Goal: Information Seeking & Learning: Learn about a topic

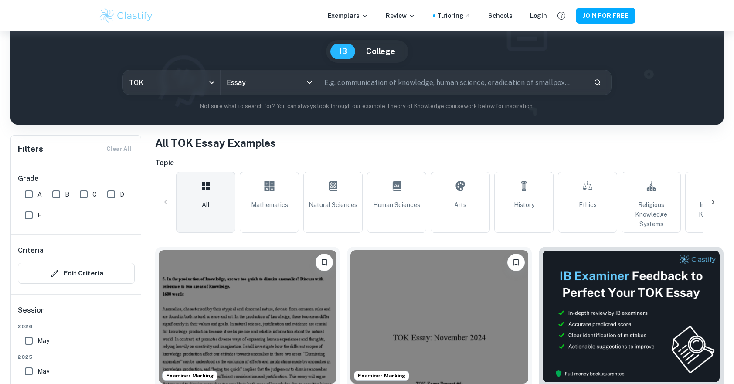
scroll to position [44, 0]
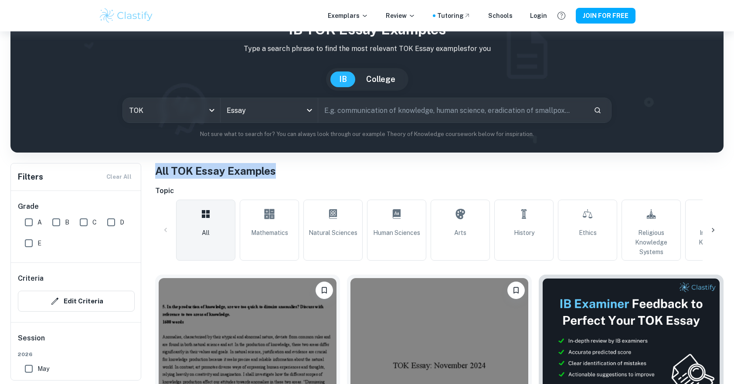
drag, startPoint x: 153, startPoint y: 169, endPoint x: 316, endPoint y: 175, distance: 163.0
click at [317, 175] on h1 "All TOK Essay Examples" at bounding box center [439, 171] width 568 height 16
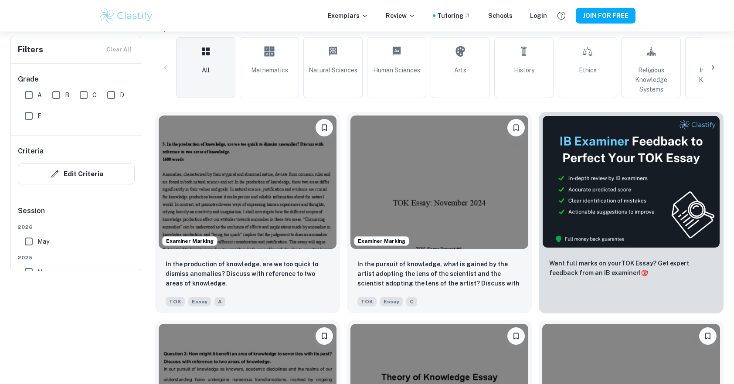
scroll to position [218, 0]
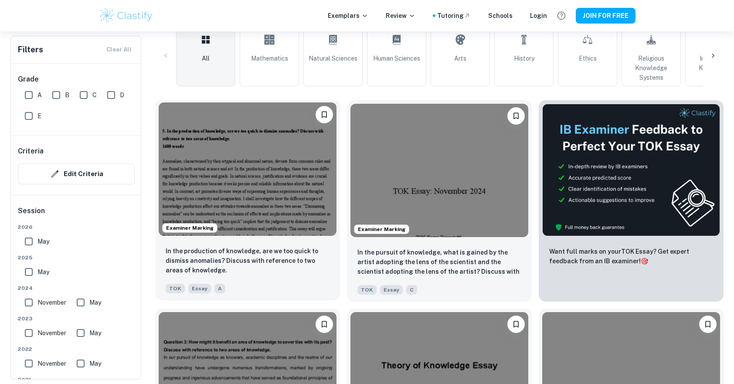
click at [274, 171] on img at bounding box center [248, 168] width 178 height 133
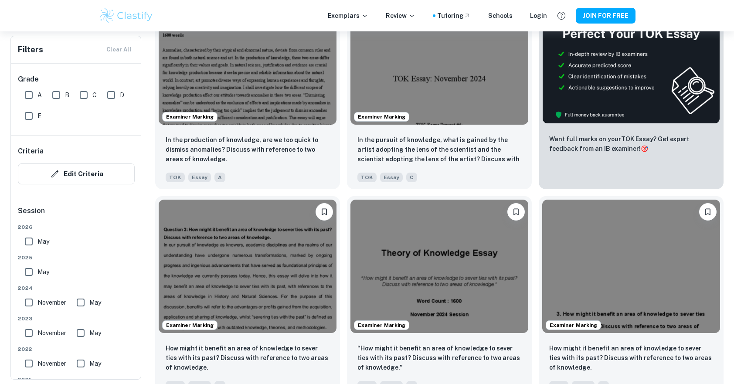
scroll to position [349, 0]
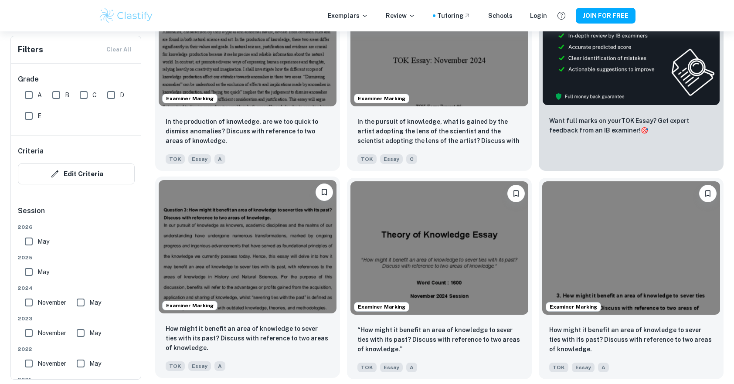
click at [243, 271] on img at bounding box center [248, 246] width 178 height 133
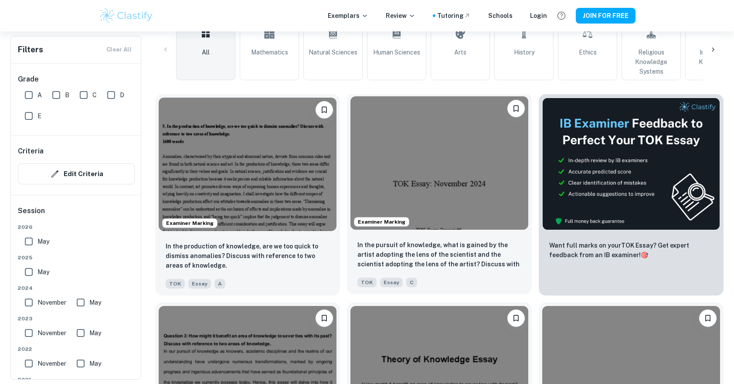
scroll to position [218, 0]
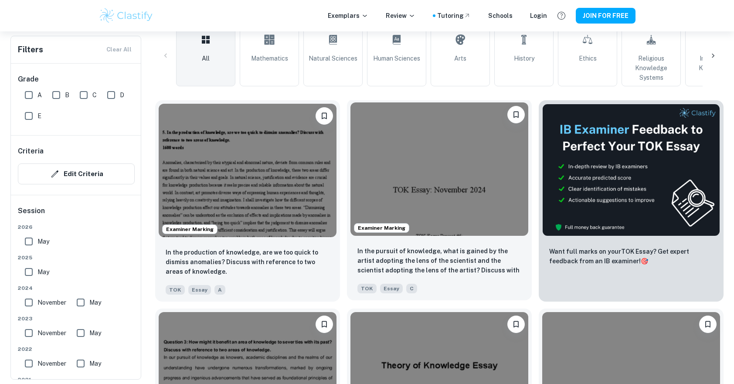
click at [426, 174] on img at bounding box center [439, 168] width 178 height 133
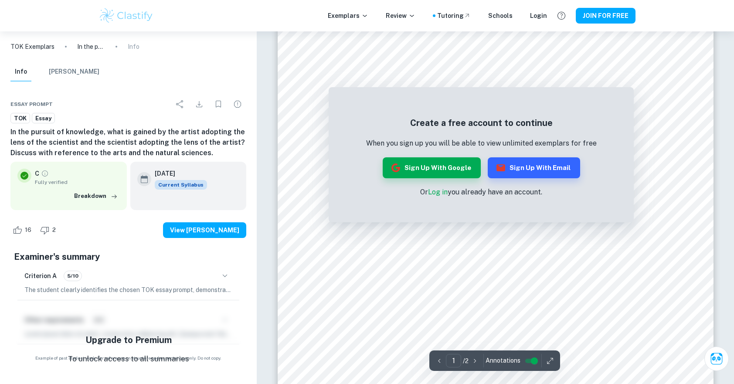
scroll to position [218, 0]
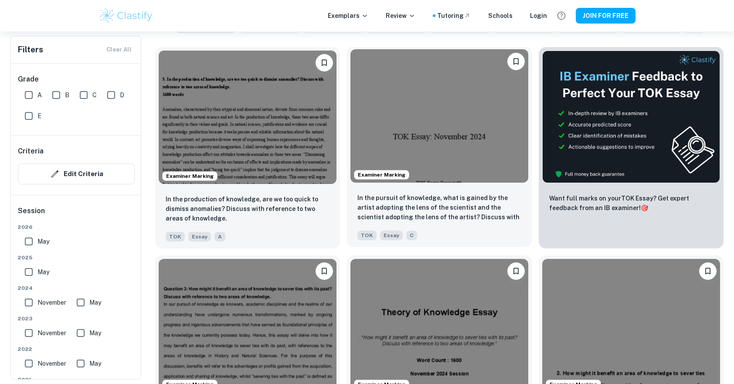
scroll to position [436, 0]
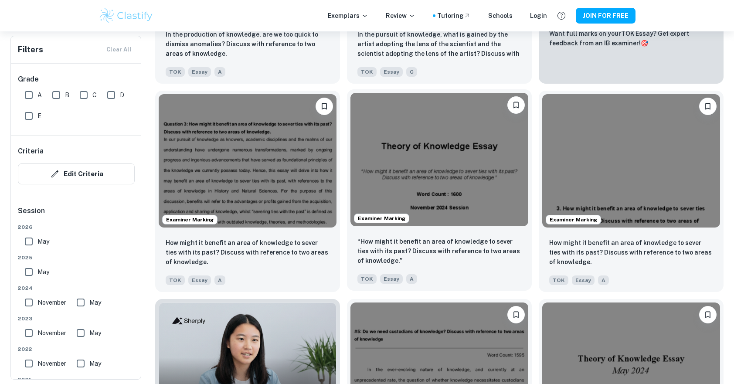
click at [452, 178] on img at bounding box center [439, 159] width 178 height 133
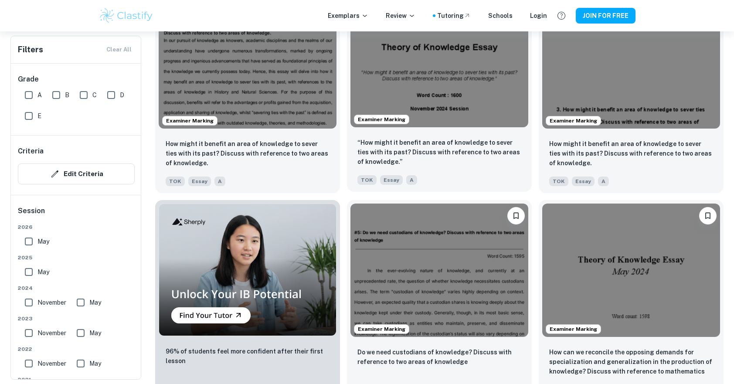
scroll to position [653, 0]
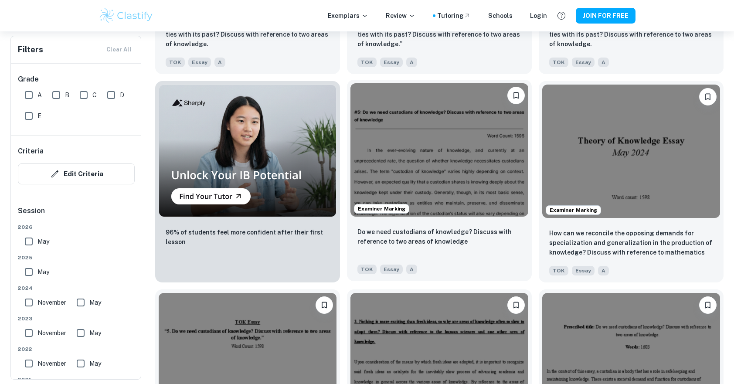
click at [470, 172] on img at bounding box center [439, 149] width 178 height 133
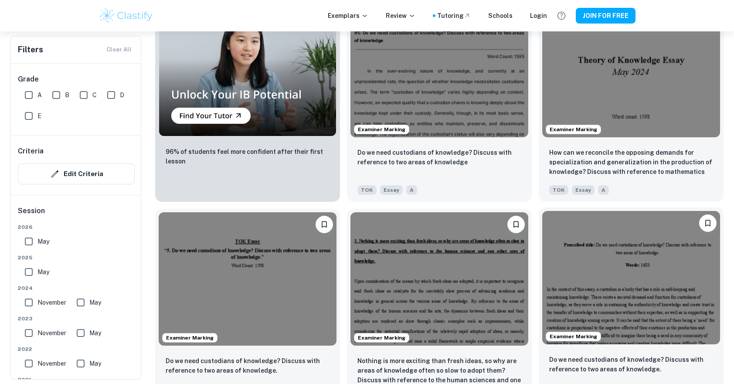
scroll to position [828, 0]
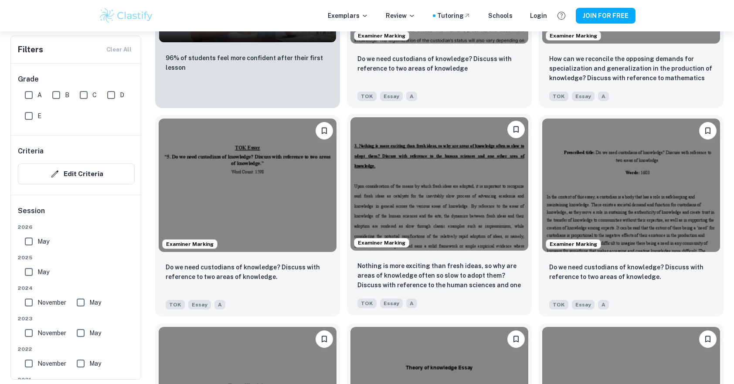
click at [458, 152] on img at bounding box center [439, 183] width 178 height 133
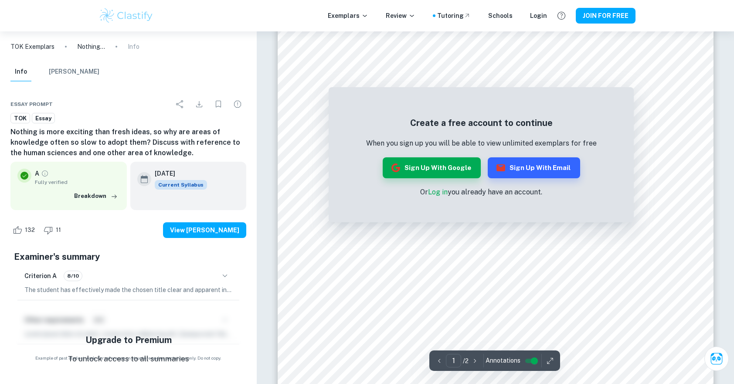
scroll to position [261, 0]
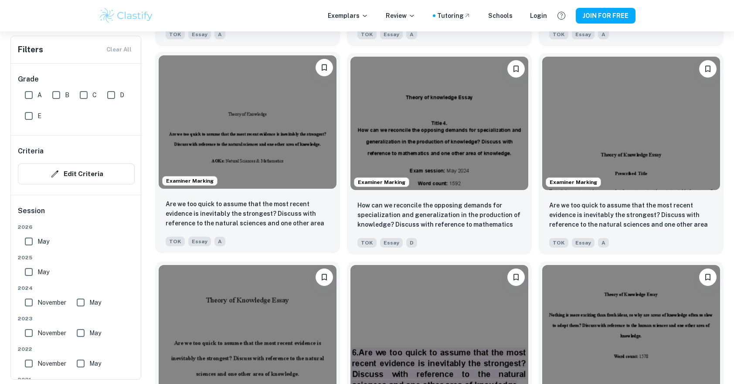
scroll to position [1089, 0]
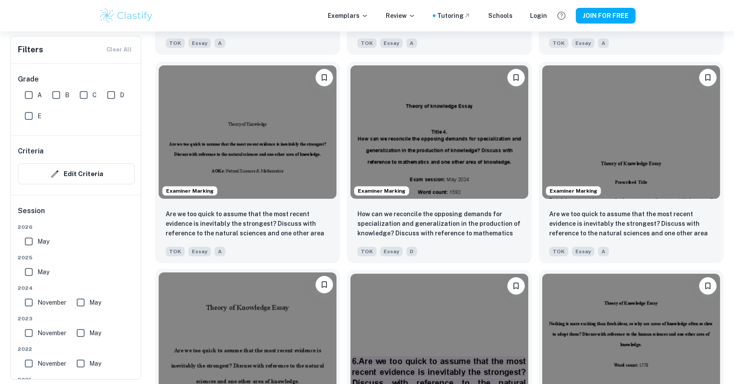
click at [260, 303] on img at bounding box center [248, 338] width 178 height 133
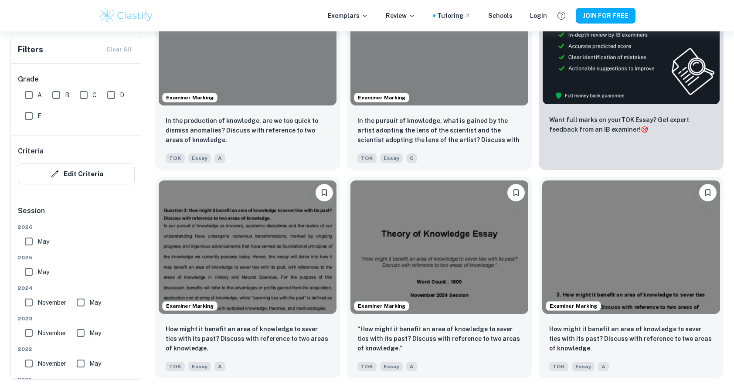
scroll to position [349, 0]
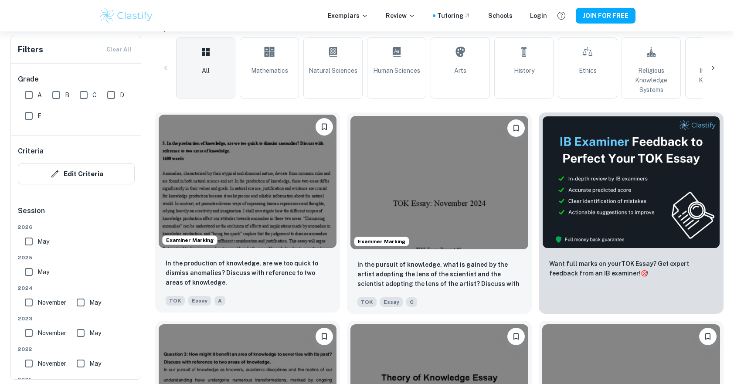
scroll to position [174, 0]
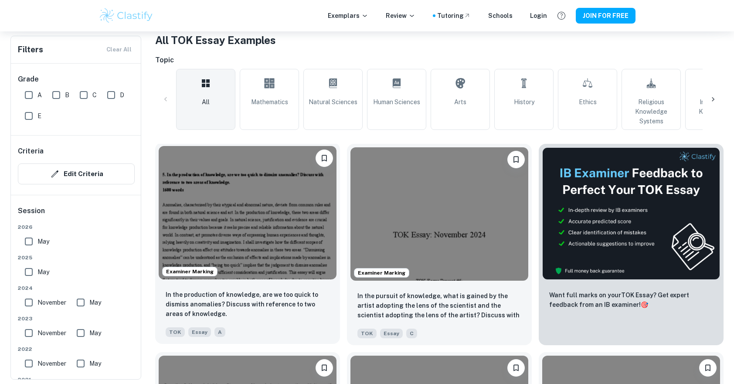
click at [273, 199] on img at bounding box center [248, 212] width 178 height 133
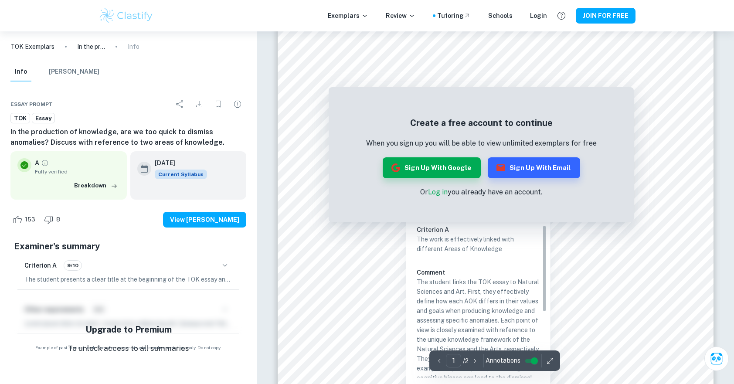
scroll to position [44, 0]
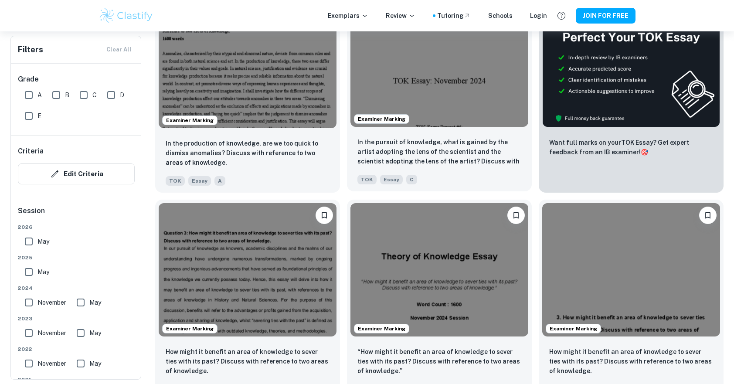
scroll to position [392, 0]
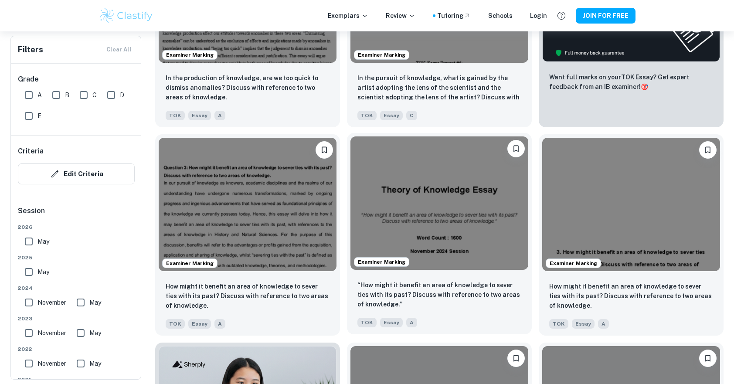
click at [430, 186] on img at bounding box center [439, 202] width 178 height 133
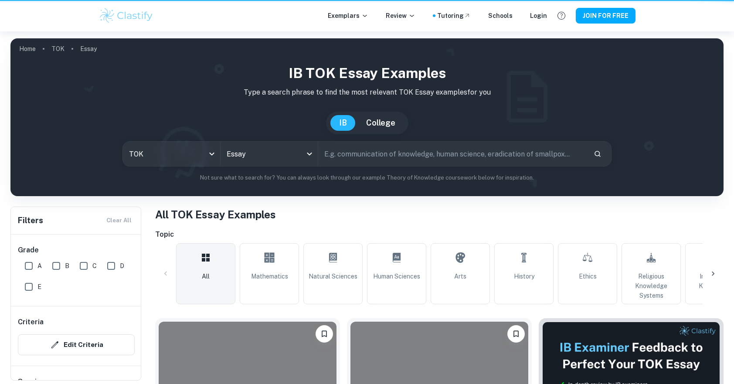
scroll to position [392, 0]
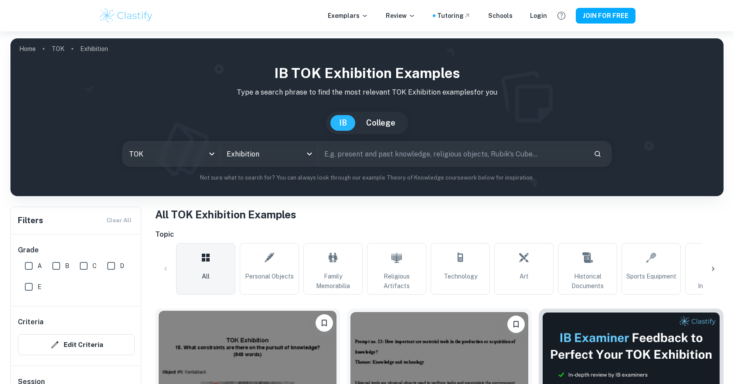
scroll to position [218, 0]
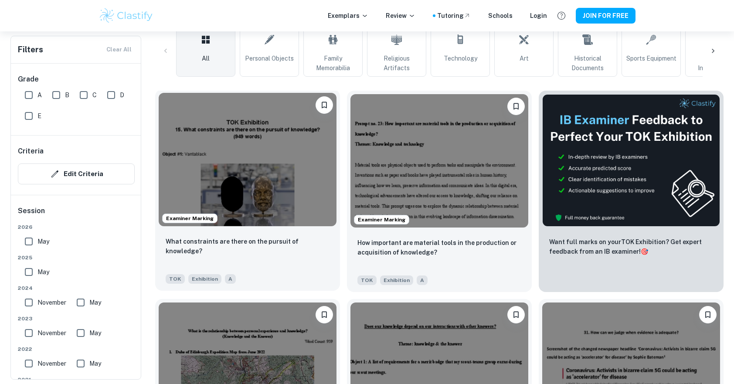
click at [284, 180] on img at bounding box center [248, 159] width 178 height 133
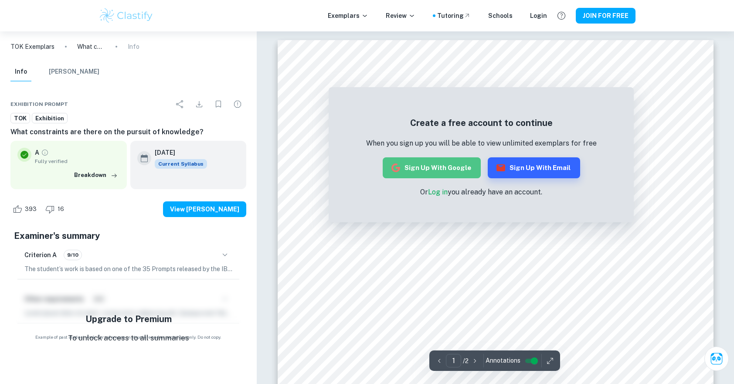
click at [446, 169] on button "Sign up with Google" at bounding box center [431, 167] width 98 height 21
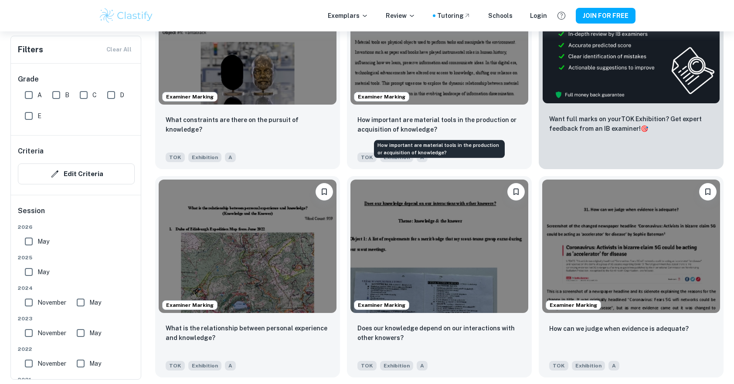
scroll to position [349, 0]
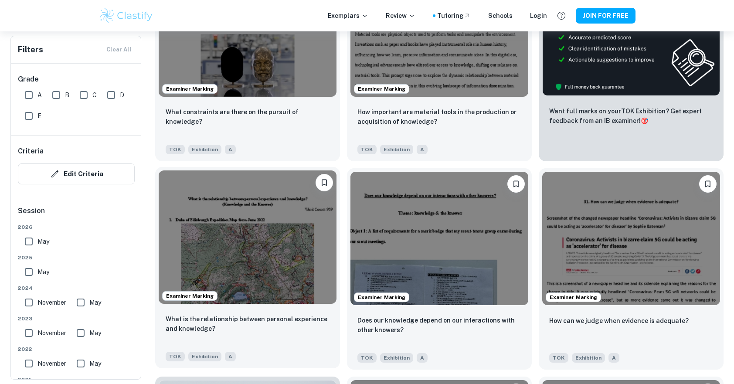
click at [276, 237] on img at bounding box center [248, 236] width 178 height 133
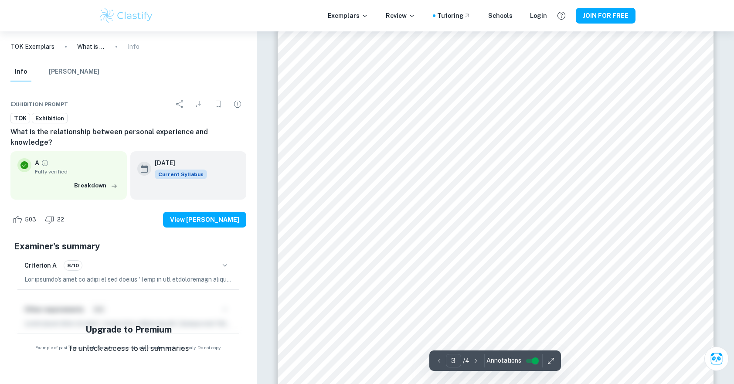
scroll to position [1481, 0]
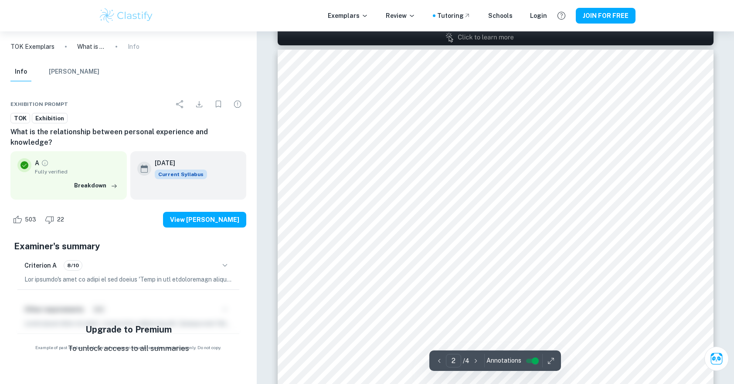
type input "1"
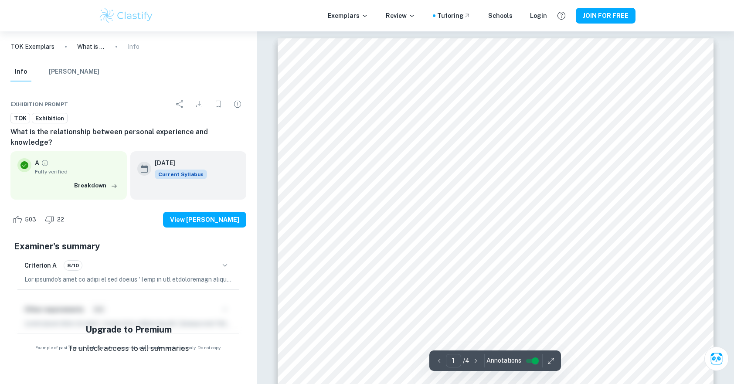
scroll to position [0, 0]
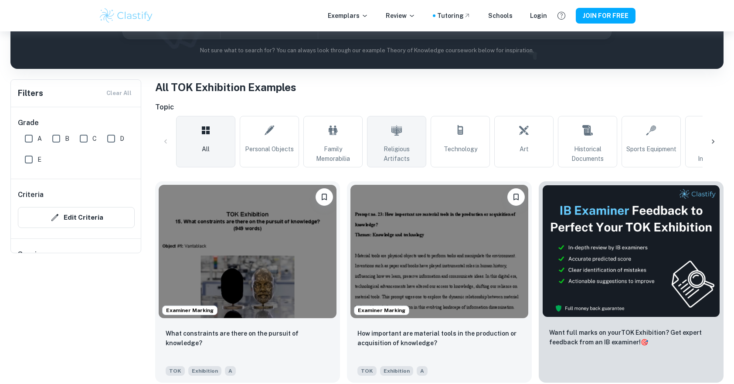
scroll to position [305, 0]
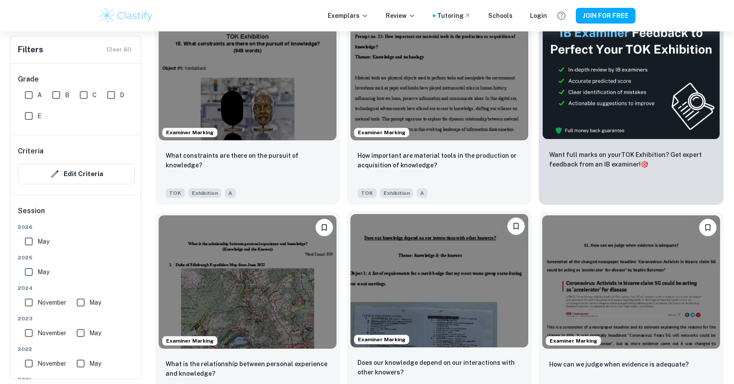
click at [437, 240] on img at bounding box center [439, 280] width 178 height 133
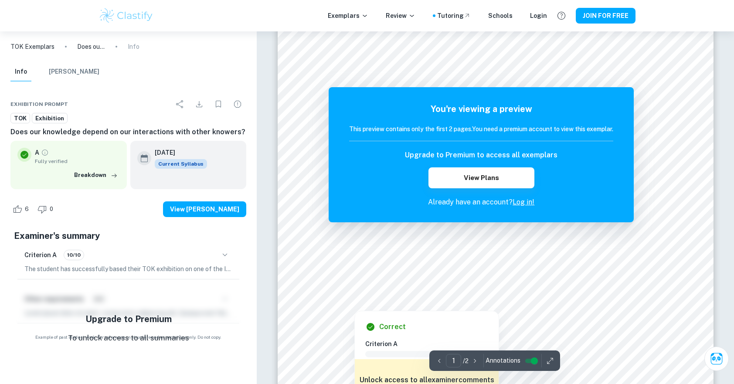
scroll to position [436, 0]
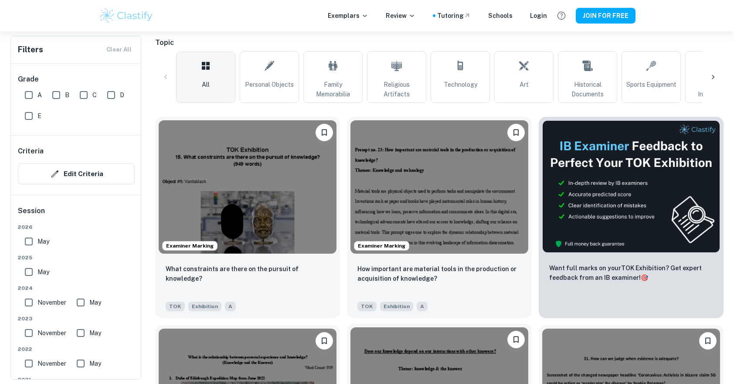
scroll to position [174, 0]
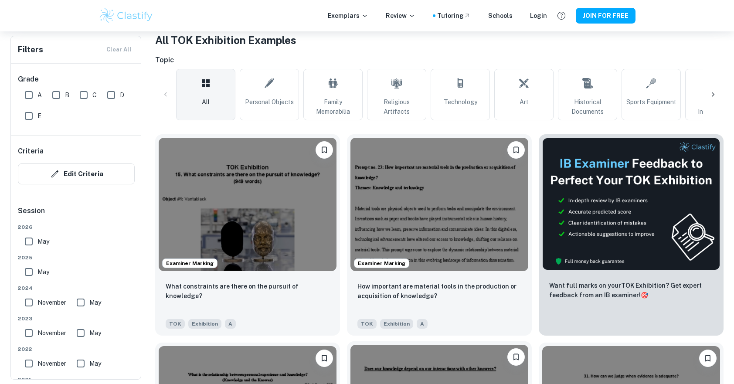
click at [463, 225] on img at bounding box center [439, 204] width 178 height 133
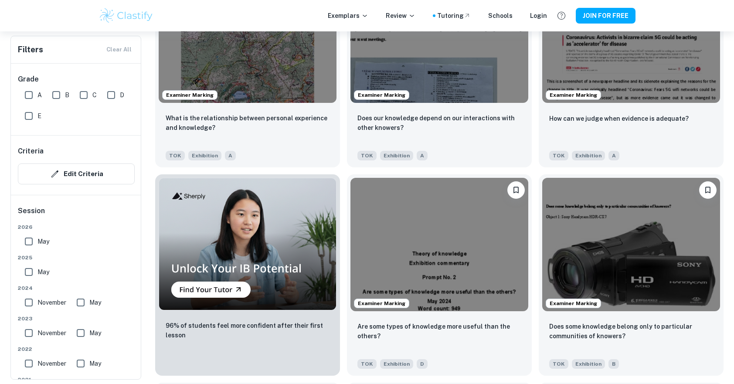
scroll to position [566, 0]
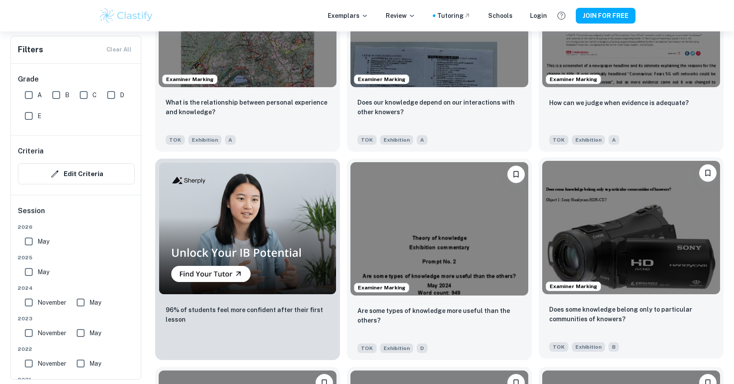
click at [577, 237] on img at bounding box center [631, 227] width 178 height 133
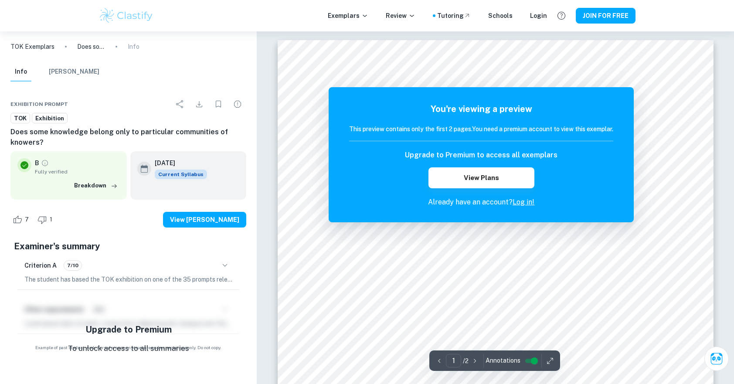
scroll to position [218, 0]
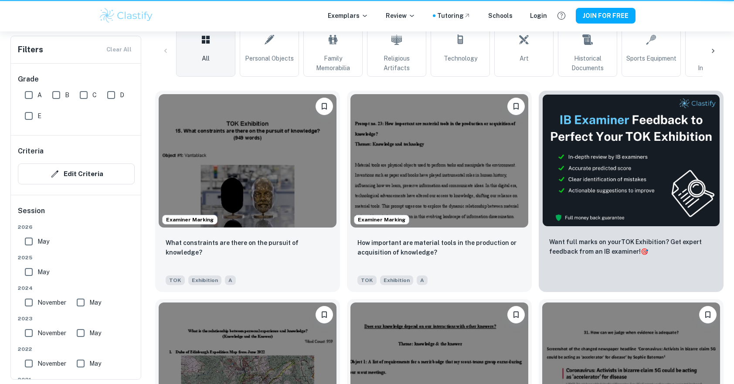
scroll to position [566, 0]
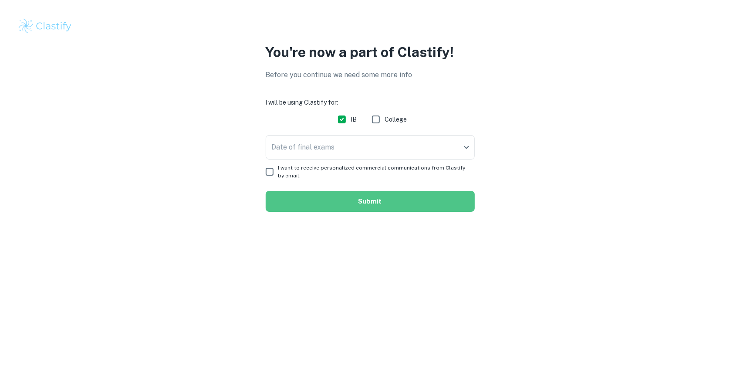
click at [382, 203] on button "Submit" at bounding box center [370, 201] width 209 height 21
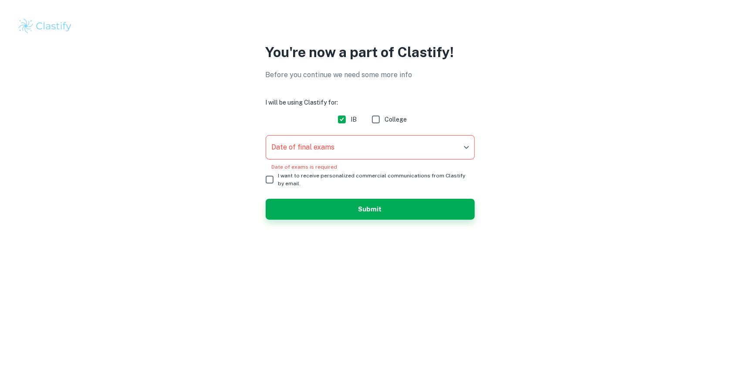
click at [268, 176] on input "I want to receive personalized commercial communications from Clastify by email." at bounding box center [269, 179] width 17 height 17
checkbox input "true"
click at [336, 202] on button "Submit" at bounding box center [370, 209] width 209 height 21
click at [398, 218] on button "Submit" at bounding box center [370, 209] width 209 height 21
click at [398, 216] on button "Submit" at bounding box center [370, 209] width 209 height 21
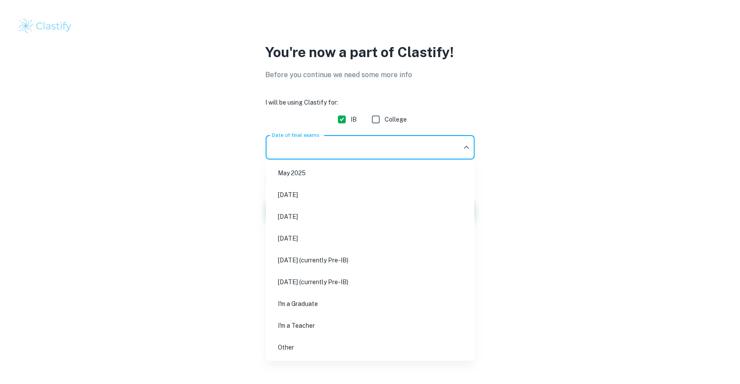
click at [438, 149] on body "We value your privacy We use cookies to enhance your browsing experience, serve…" at bounding box center [370, 192] width 740 height 384
click at [381, 215] on li "May 2026" at bounding box center [370, 216] width 202 height 20
type input "M26"
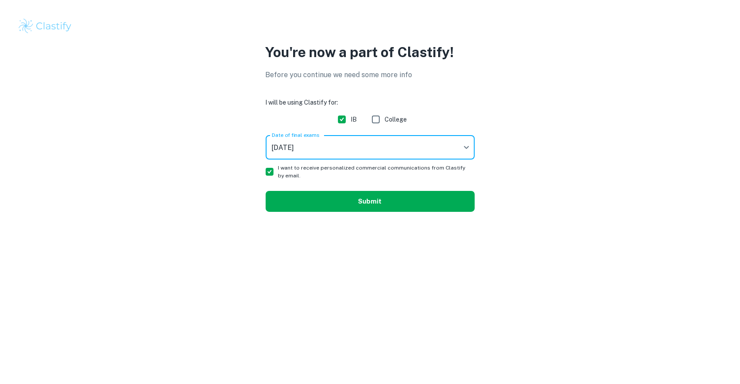
click at [370, 203] on button "Submit" at bounding box center [370, 201] width 209 height 21
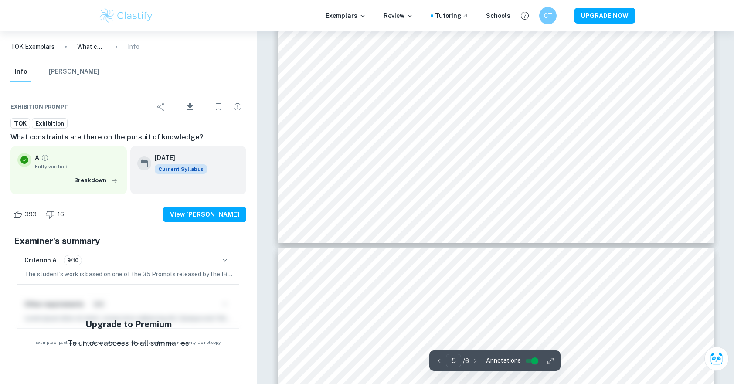
scroll to position [2598, 0]
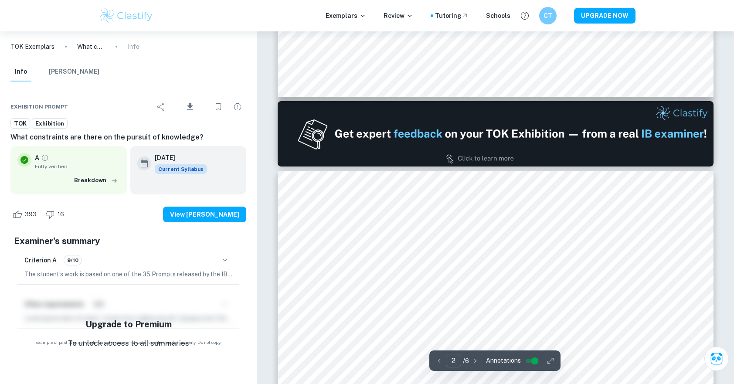
type input "1"
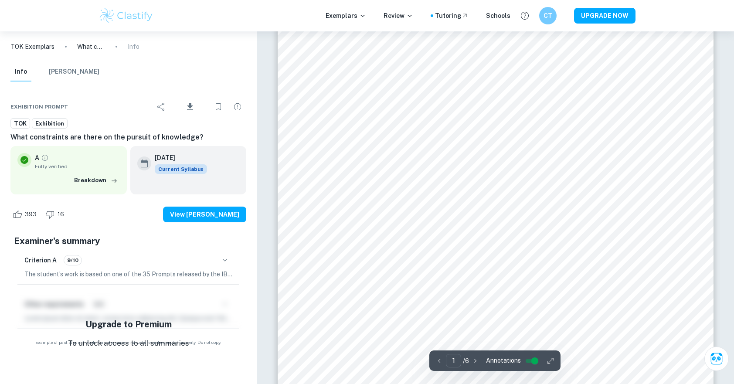
scroll to position [0, 0]
